Goal: Task Accomplishment & Management: Complete application form

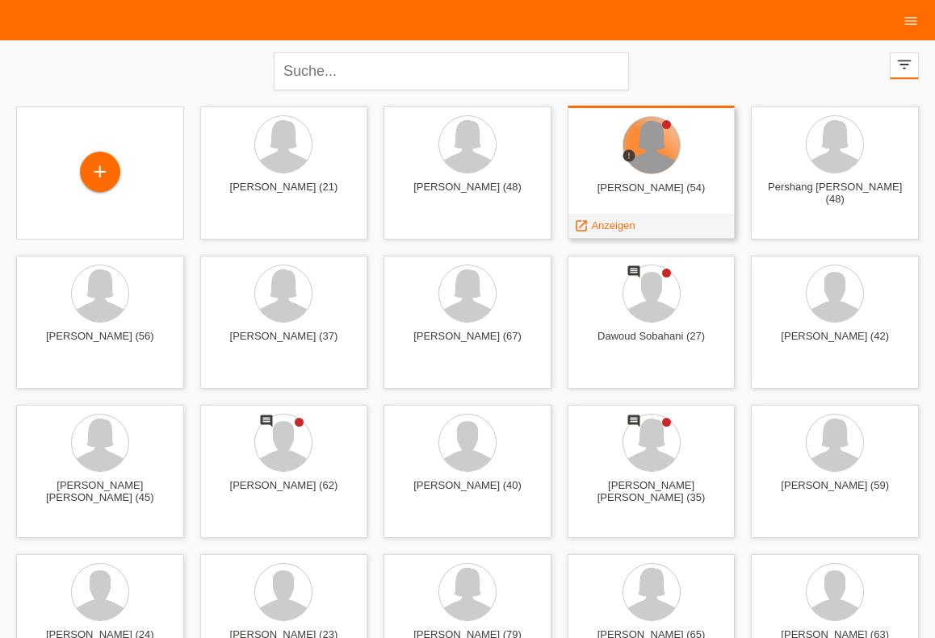
click at [649, 160] on div at bounding box center [651, 145] width 57 height 57
click at [603, 219] on div "launch Anzeigen" at bounding box center [604, 226] width 73 height 24
click at [612, 227] on span "Anzeigen" at bounding box center [613, 226] width 44 height 12
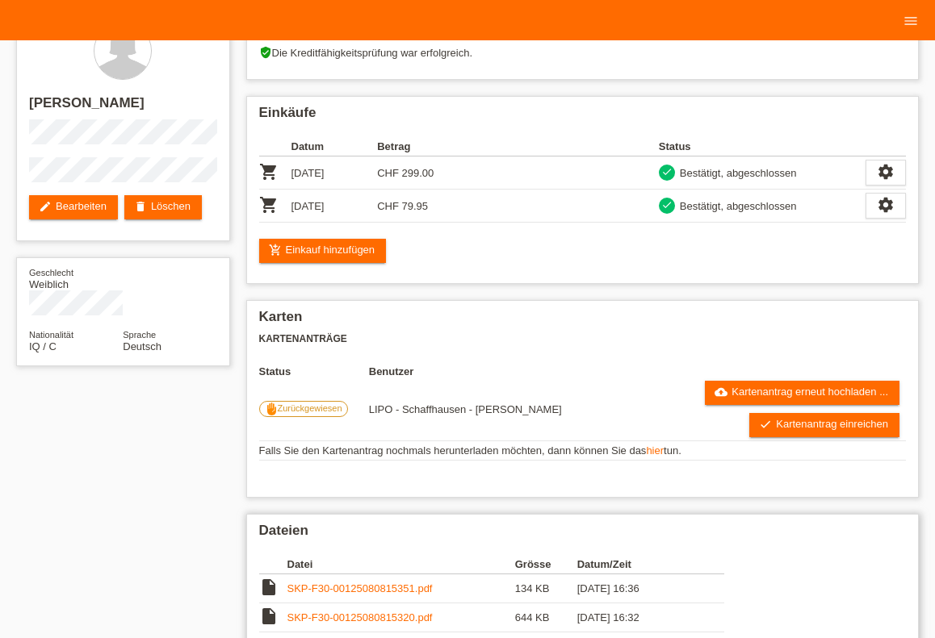
scroll to position [287, 0]
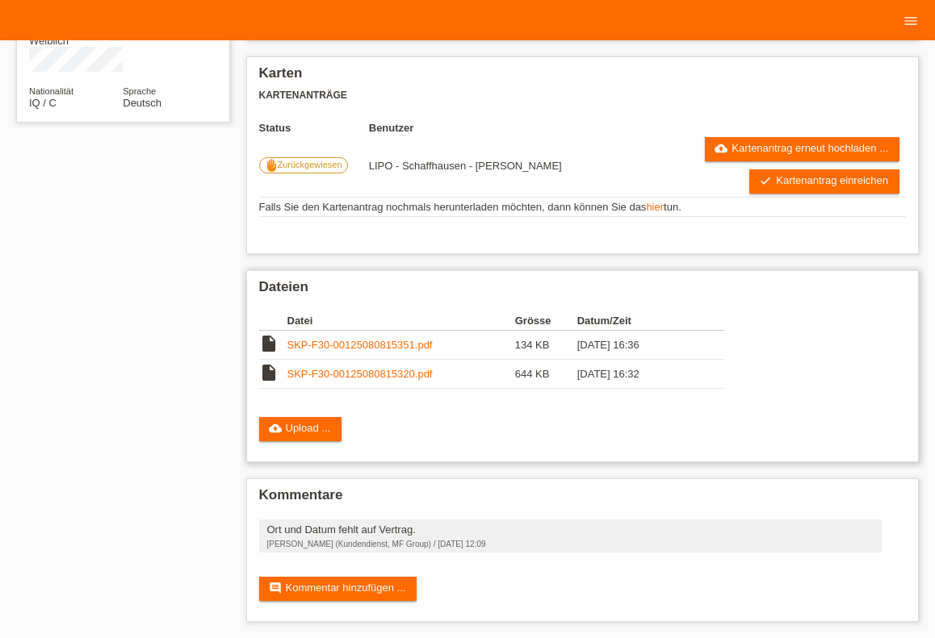
click at [358, 345] on link "SKP-F30-00125080815351.pdf" at bounding box center [359, 345] width 145 height 12
click at [404, 368] on link "SKP-F30-00125080815320.pdf" at bounding box center [359, 374] width 145 height 12
click at [312, 423] on link "cloud_upload Upload ..." at bounding box center [300, 429] width 83 height 24
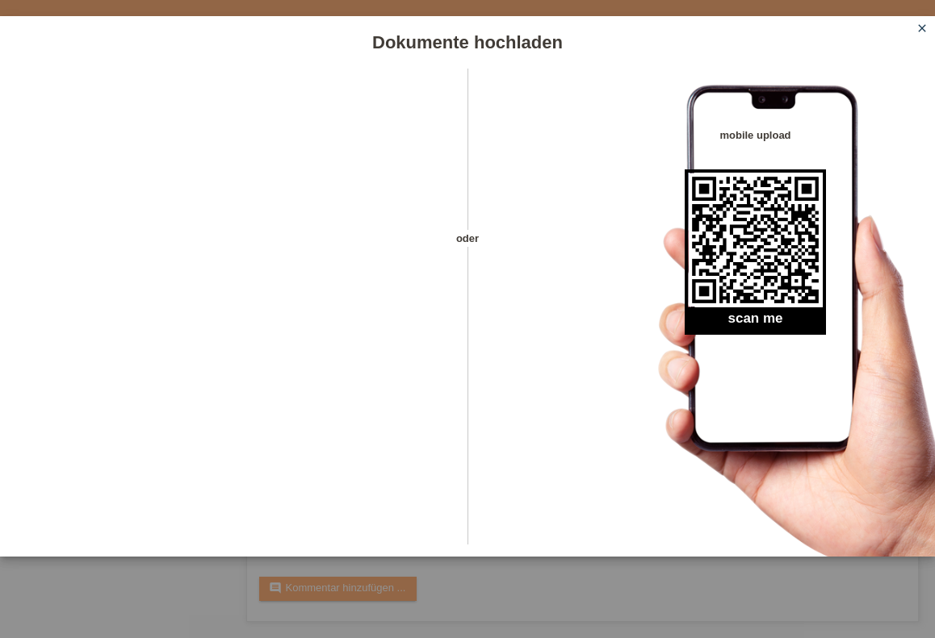
click at [927, 27] on icon "close" at bounding box center [921, 28] width 13 height 13
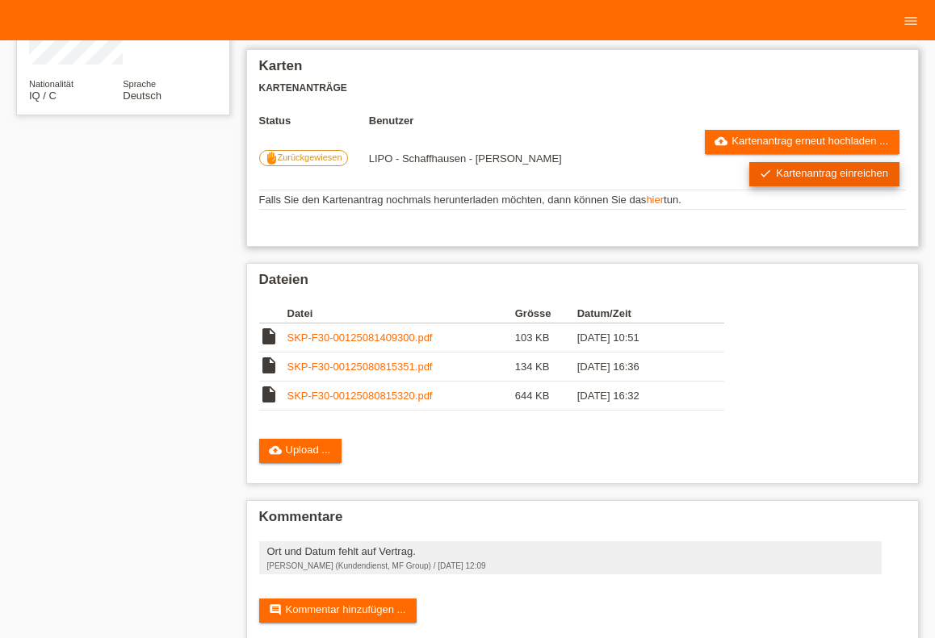
click at [800, 186] on link "check Kartenantrag einreichen" at bounding box center [824, 174] width 150 height 24
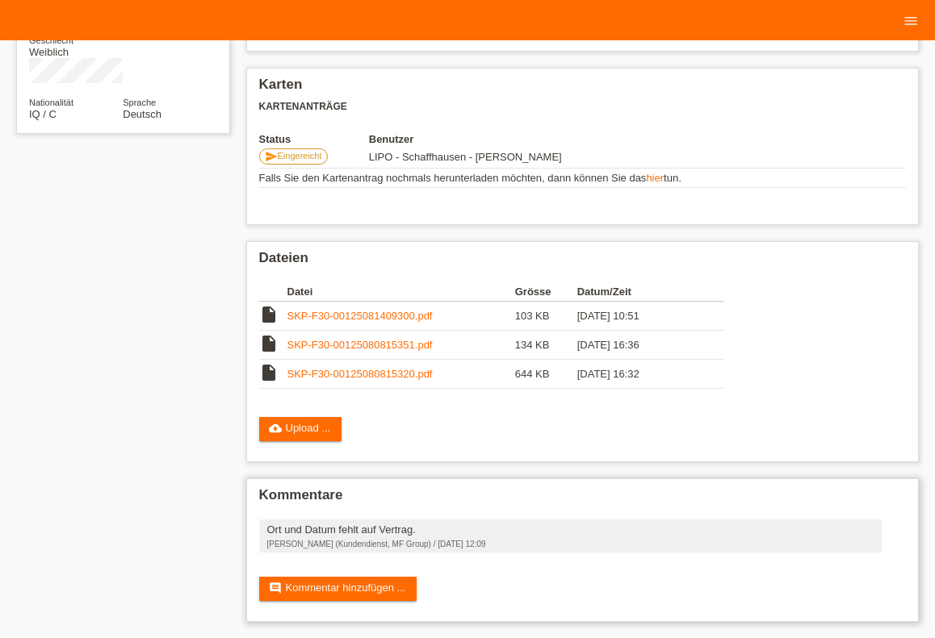
scroll to position [274, 0]
